Goal: Task Accomplishment & Management: Manage account settings

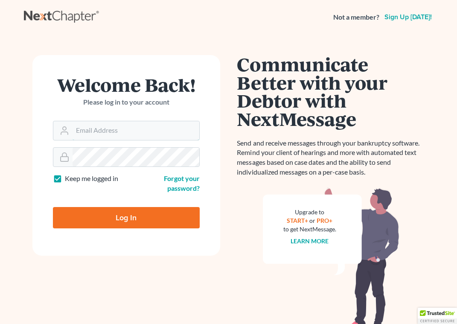
type input "sap@stlbankruptcyfirm.com"
click at [118, 226] on input "Log In" at bounding box center [126, 217] width 147 height 21
type input "Thinking..."
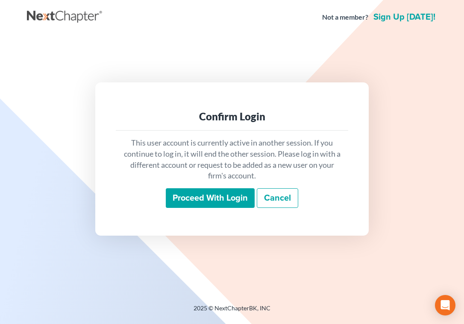
click at [187, 202] on input "Proceed with login" at bounding box center [210, 198] width 89 height 20
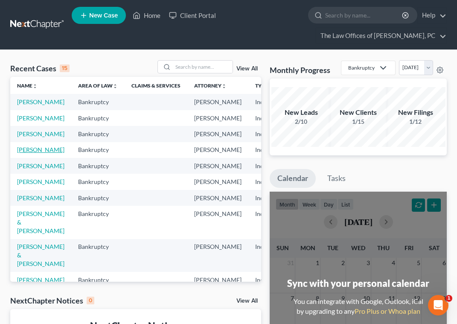
click at [29, 153] on link "Stiffey, Scotty" at bounding box center [40, 149] width 47 height 7
